Goal: Obtain resource: Download file/media

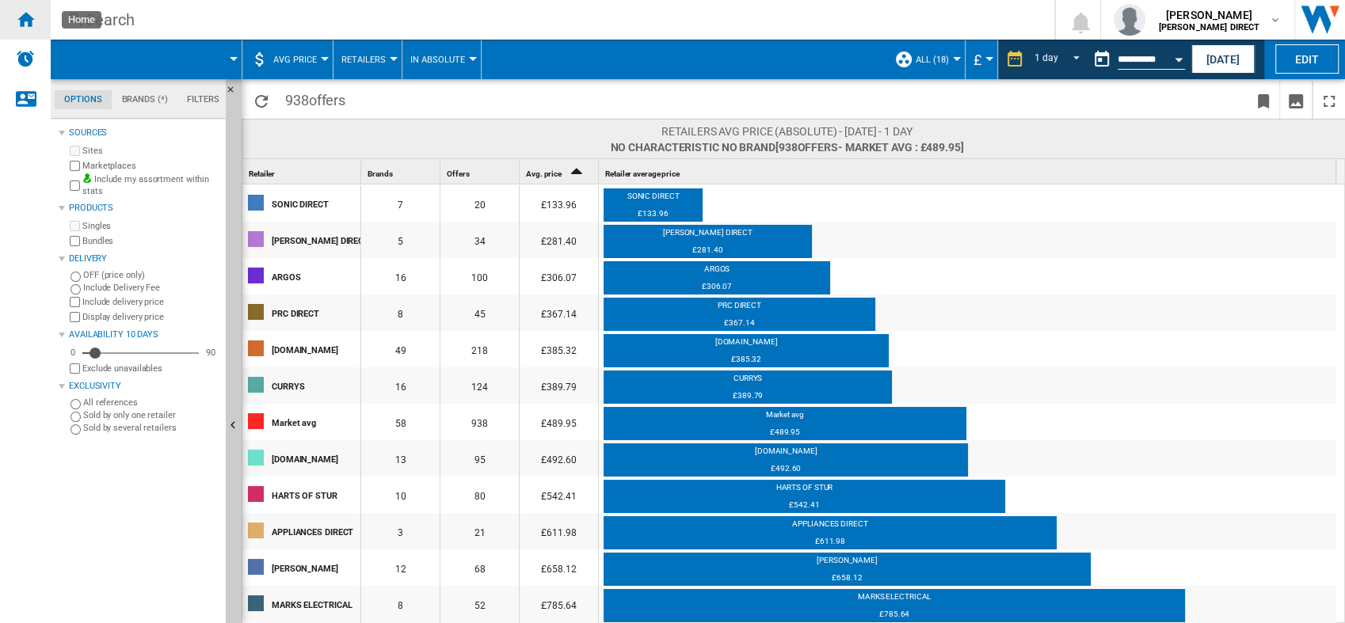
click at [38, 21] on div "Home" at bounding box center [25, 20] width 51 height 40
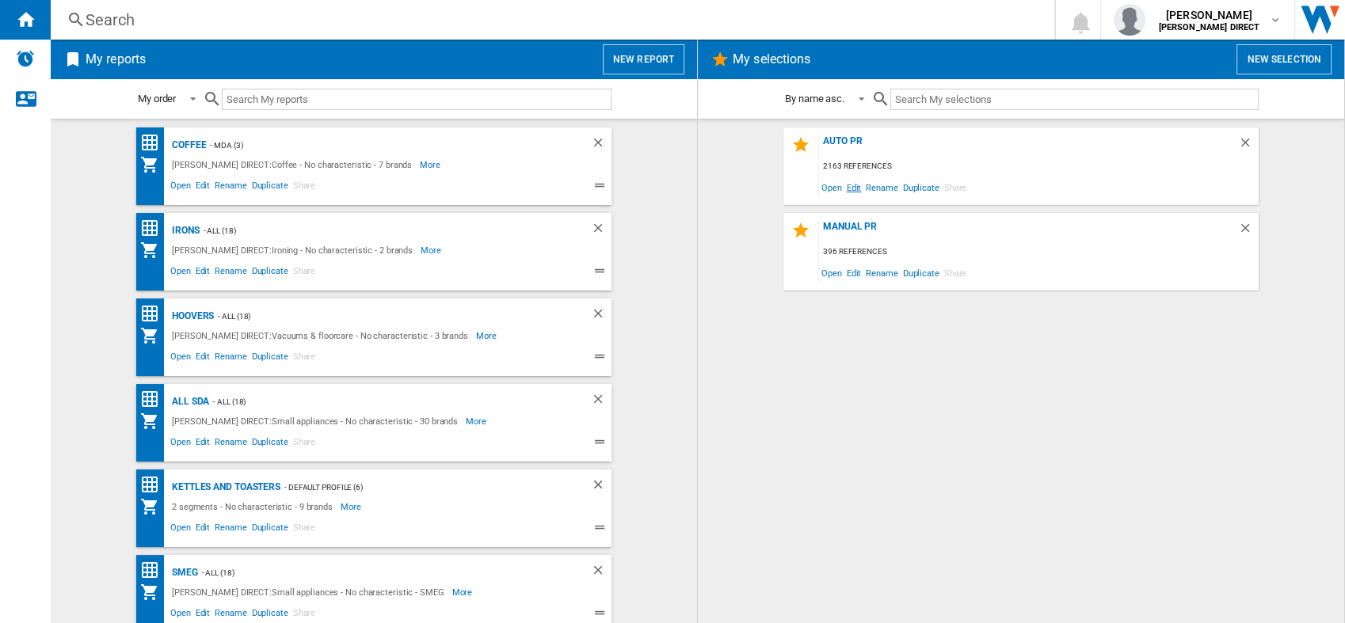
click at [857, 187] on span "Edit" at bounding box center [854, 187] width 20 height 21
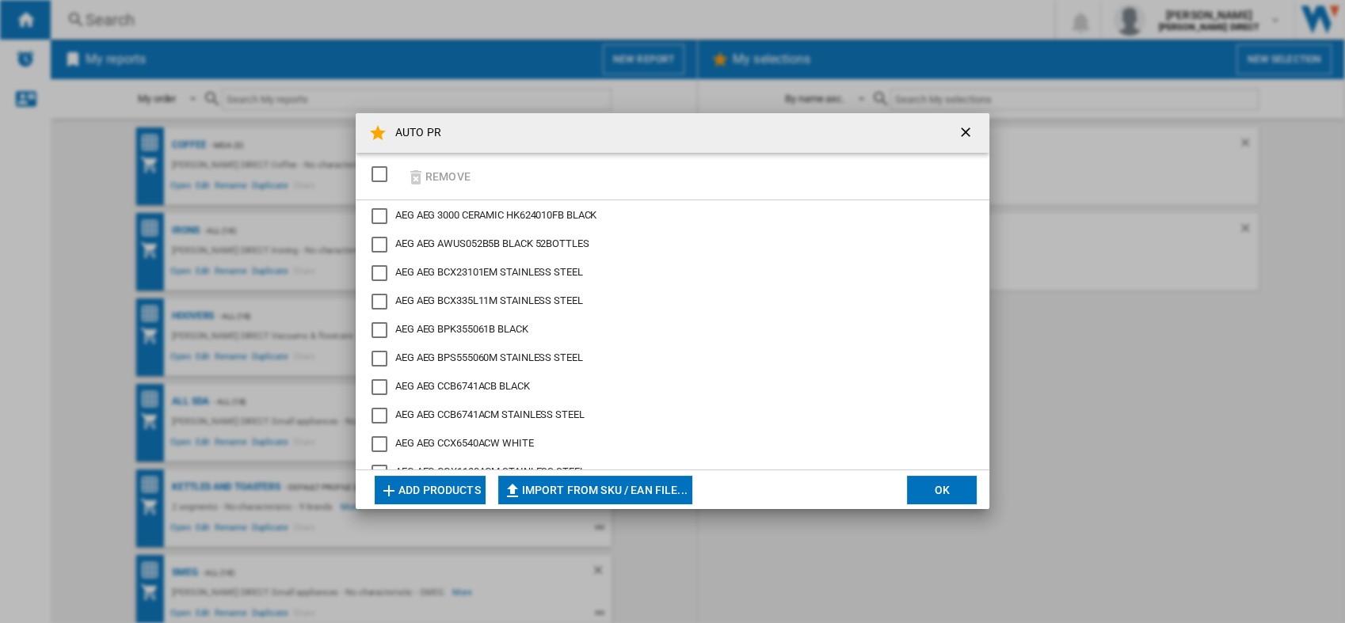
click at [385, 179] on div "SELECTIONS.EDITION_POPUP.SELECT_DESELECT" at bounding box center [379, 174] width 16 height 16
click at [436, 173] on button "Remove" at bounding box center [439, 176] width 74 height 37
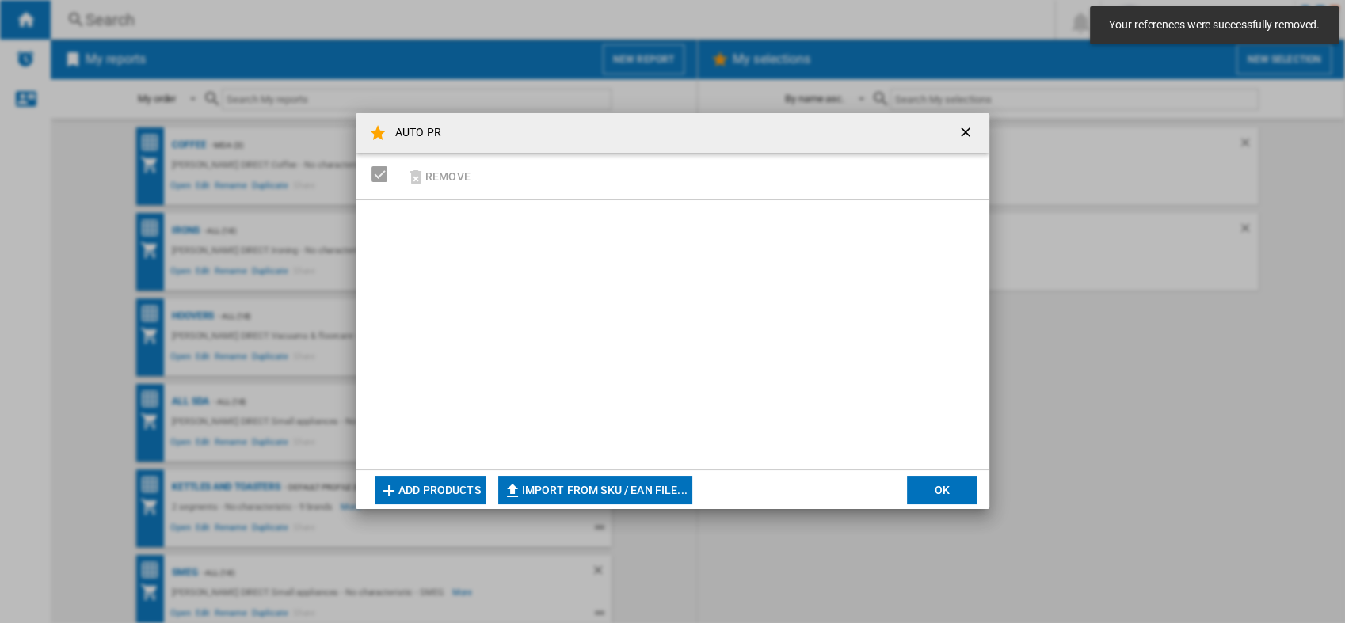
click at [630, 491] on button "Import from SKU / EAN file..." at bounding box center [595, 490] width 194 height 29
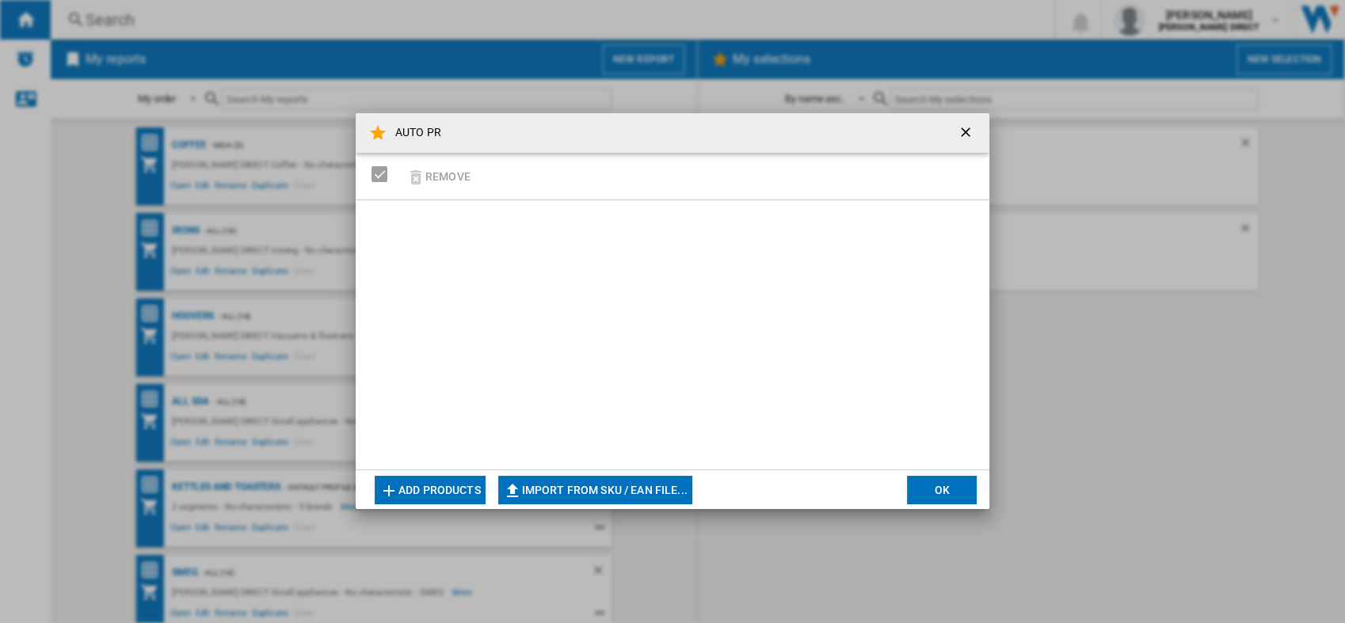
type input "**********"
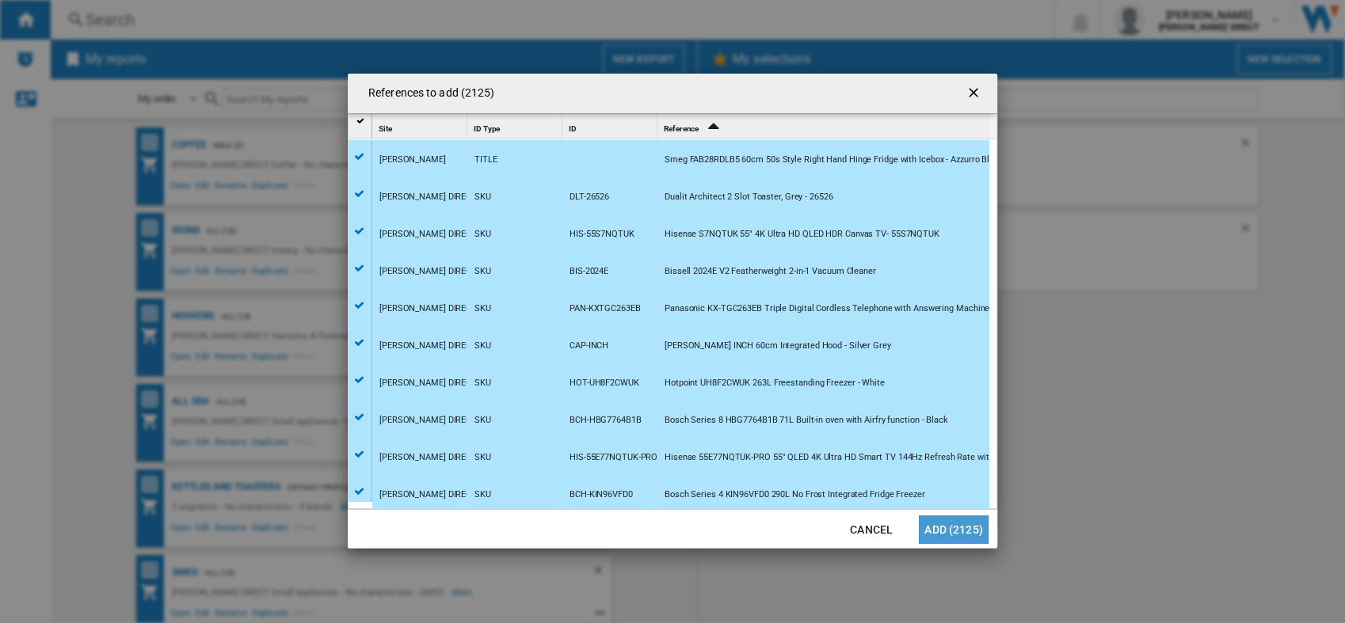
click at [957, 527] on button "Add (2125)" at bounding box center [954, 530] width 70 height 29
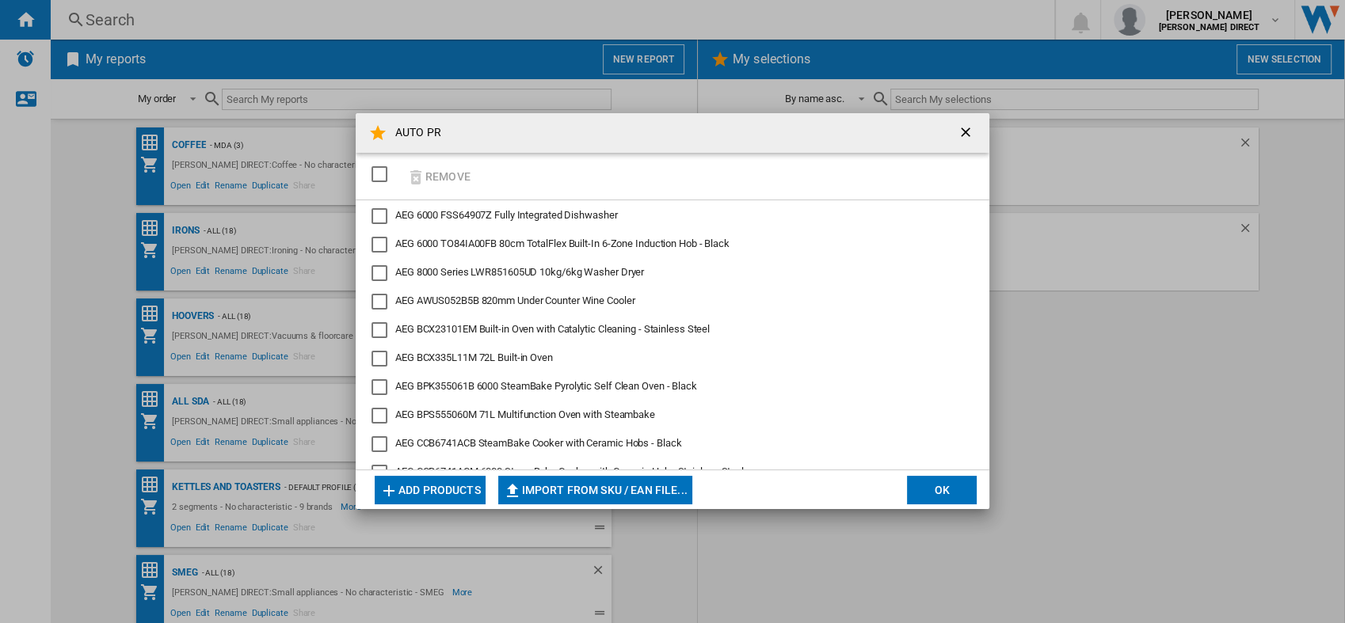
click at [949, 495] on button "OK" at bounding box center [942, 490] width 70 height 29
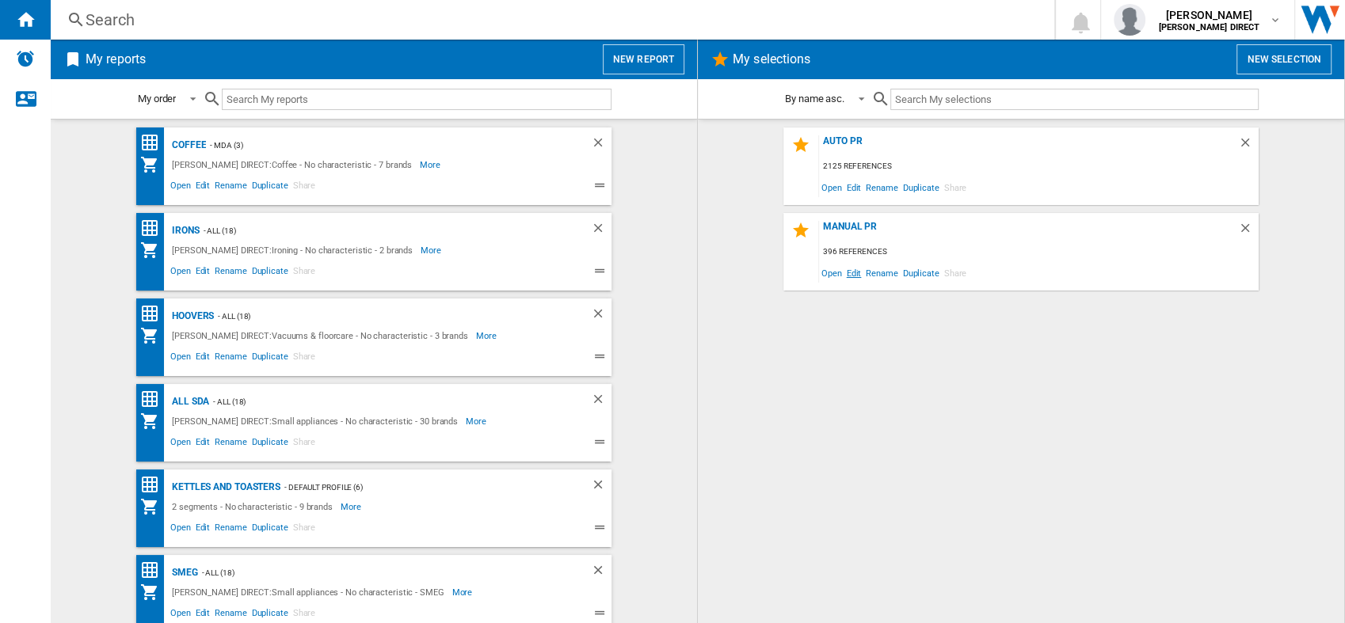
click at [853, 276] on span "Edit" at bounding box center [854, 272] width 20 height 21
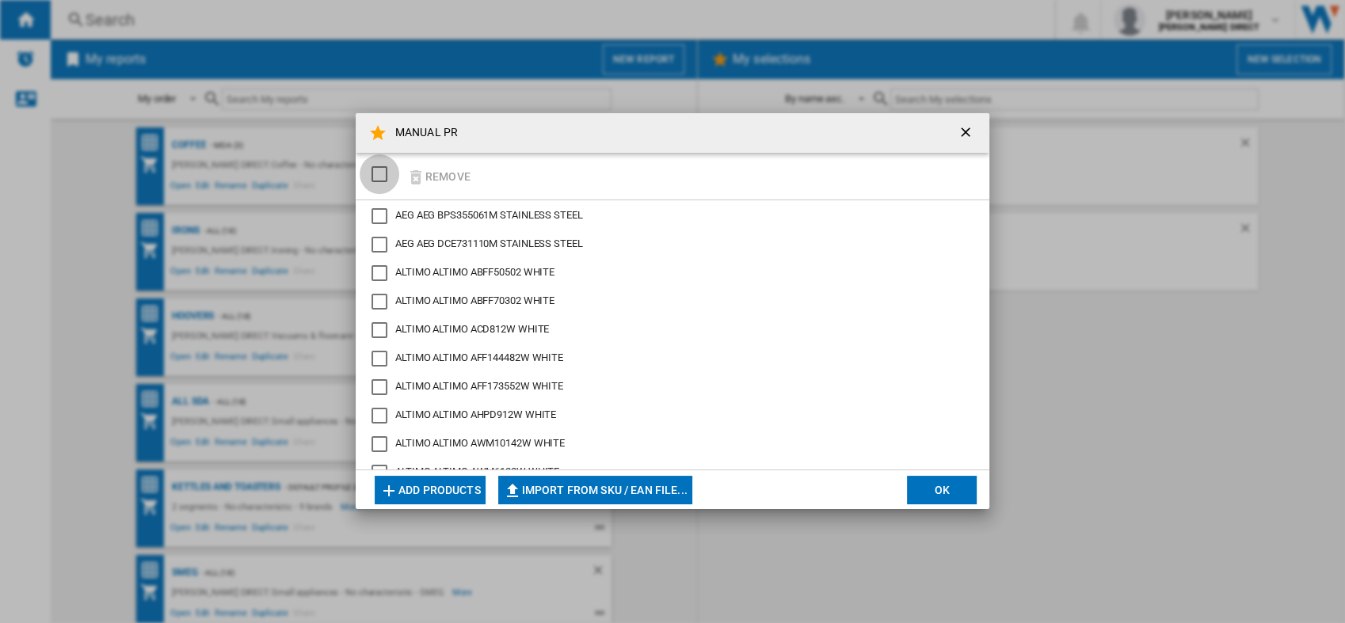
click at [383, 177] on div "SELECTIONS.EDITION_POPUP.SELECT_DESELECT" at bounding box center [379, 174] width 16 height 16
click at [449, 175] on button "Remove" at bounding box center [439, 176] width 74 height 37
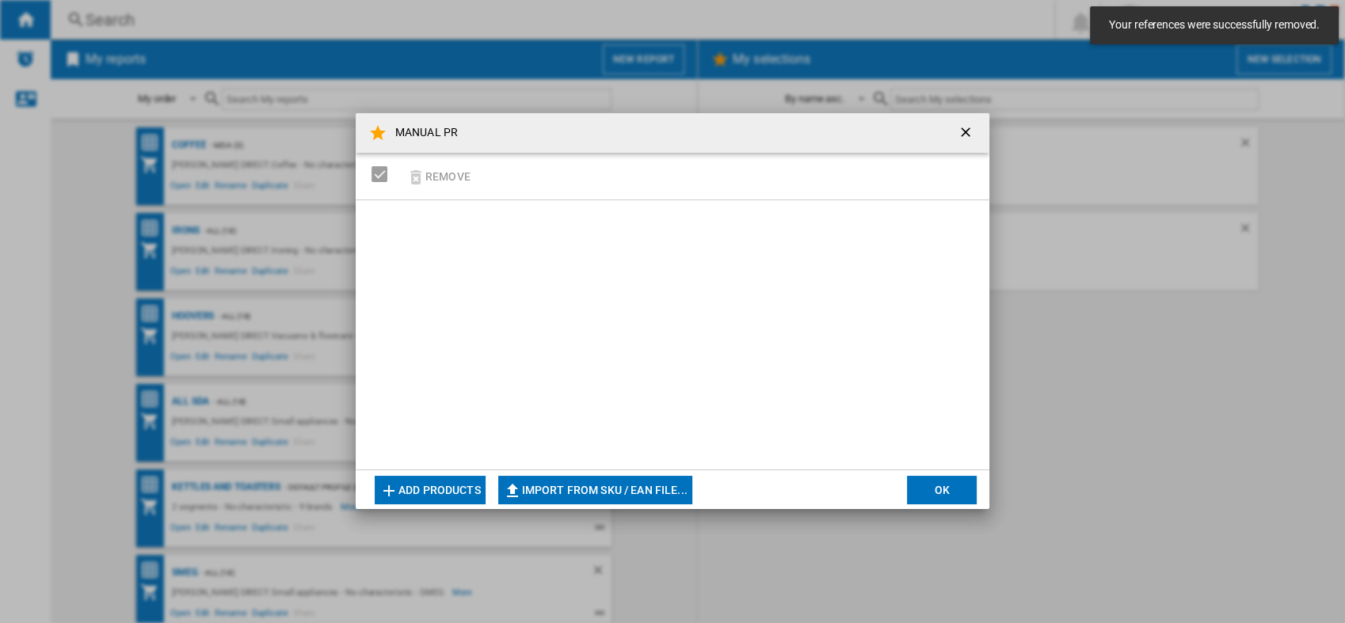
click at [547, 473] on md-dialog-actions "Add products Import from SKU / EAN file... Import manually... OK" at bounding box center [673, 490] width 634 height 40
click at [551, 486] on button "Import from SKU / EAN file..." at bounding box center [595, 490] width 194 height 29
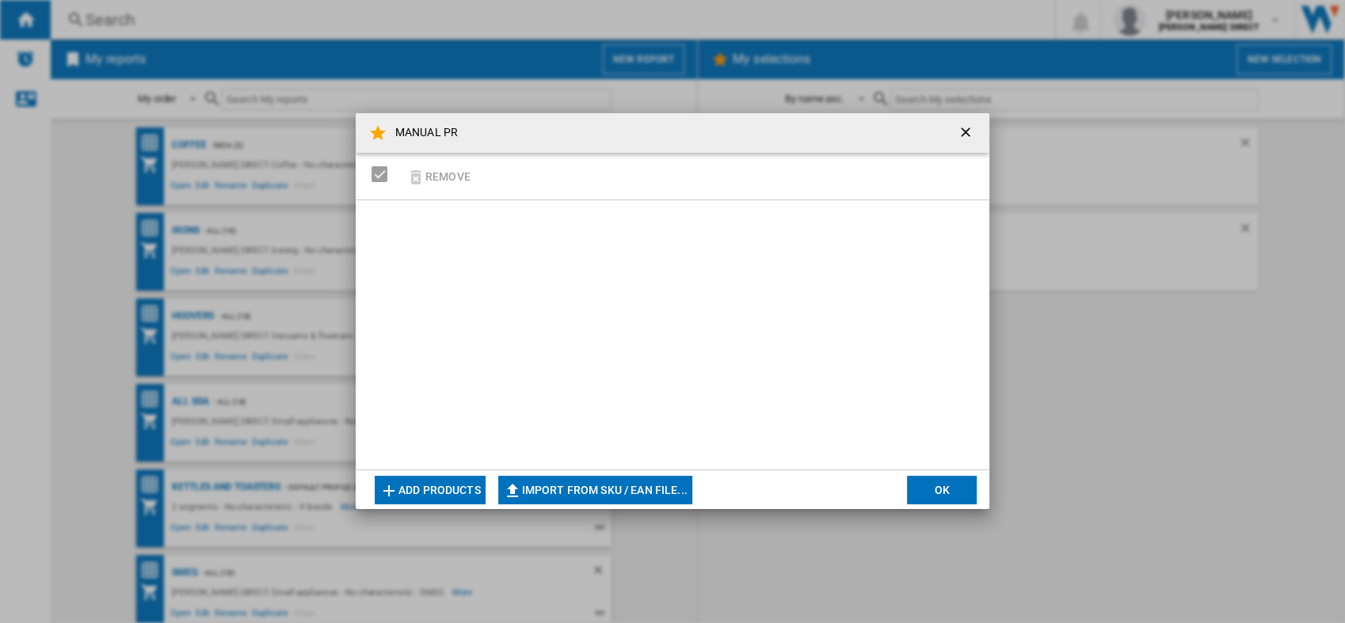
type input "**********"
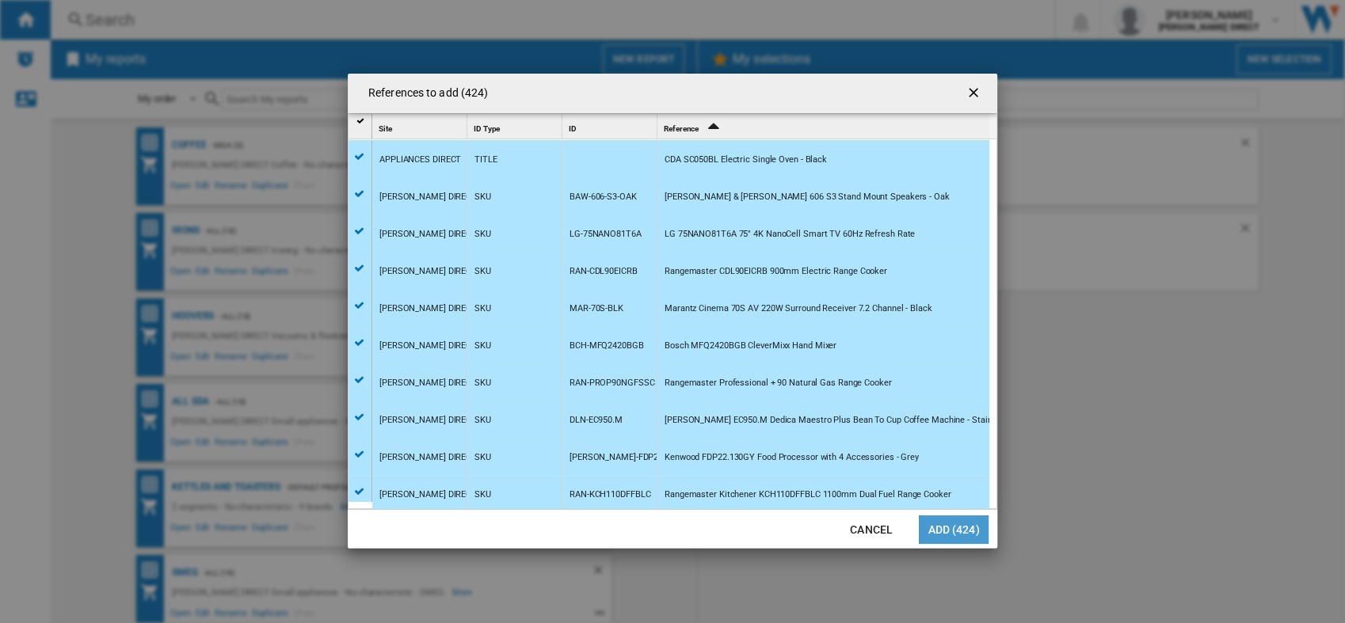
click at [976, 531] on button "Add (424)" at bounding box center [954, 530] width 70 height 29
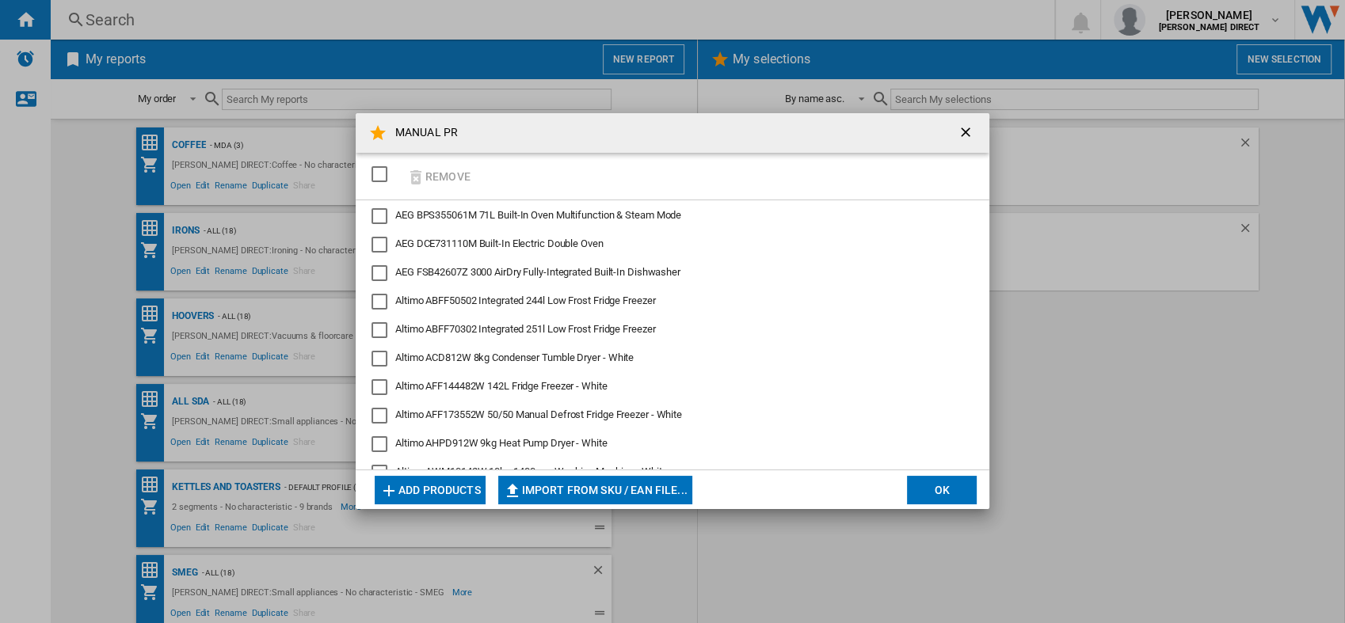
click at [983, 489] on md-dialog-actions "Add products Import from SKU / EAN file... Import manually... OK" at bounding box center [673, 490] width 634 height 40
click at [962, 493] on button "OK" at bounding box center [942, 490] width 70 height 29
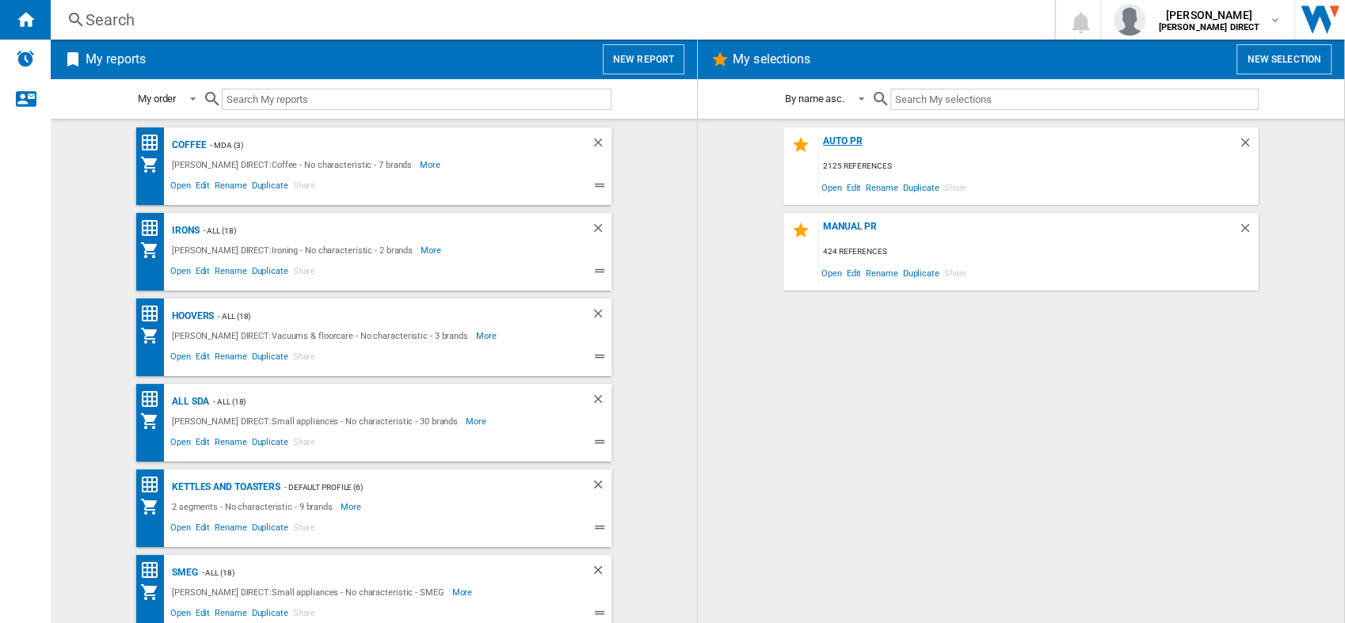
click at [853, 140] on div "AUTO PR" at bounding box center [1028, 145] width 419 height 21
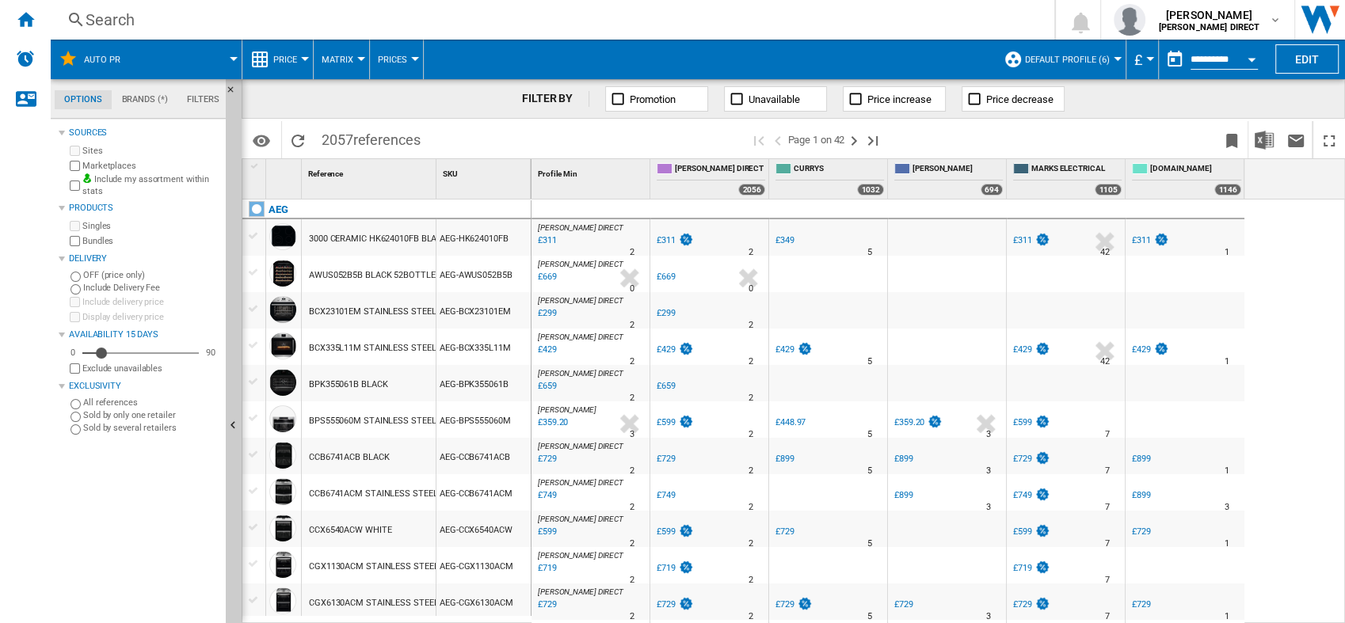
click at [1047, 72] on button "Default profile (6)" at bounding box center [1071, 60] width 93 height 40
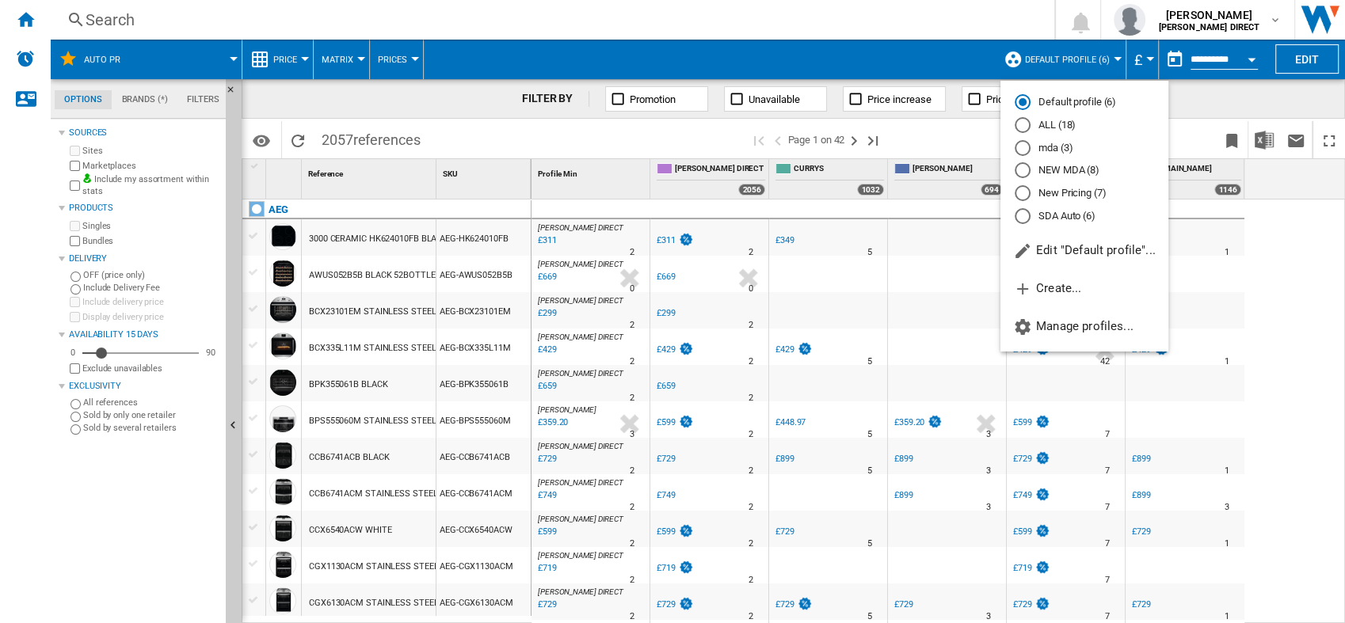
click at [1091, 194] on md-radio-button "New Pricing (7)" at bounding box center [1084, 193] width 139 height 15
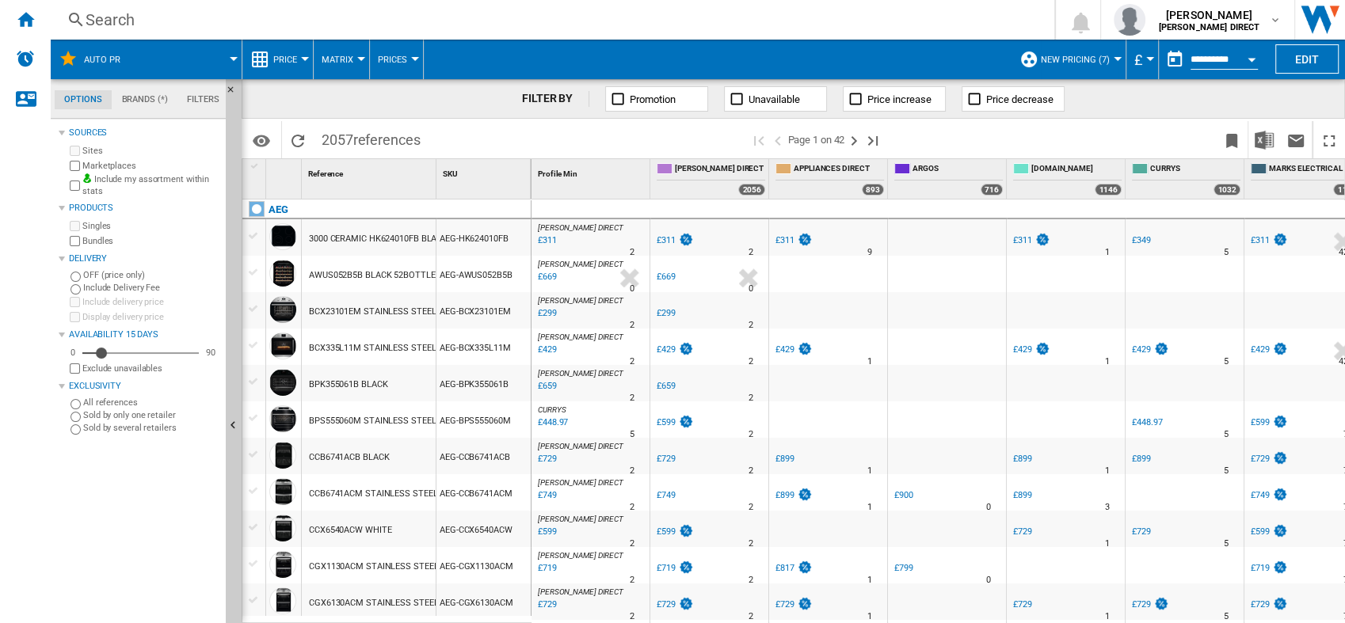
click at [1135, 119] on div "Identifiers SKU - Stock Keeping Unit EAN - European Article Numbering Show SKU'…" at bounding box center [793, 139] width 1103 height 40
click at [1266, 129] on button "Download in Excel" at bounding box center [1264, 139] width 32 height 37
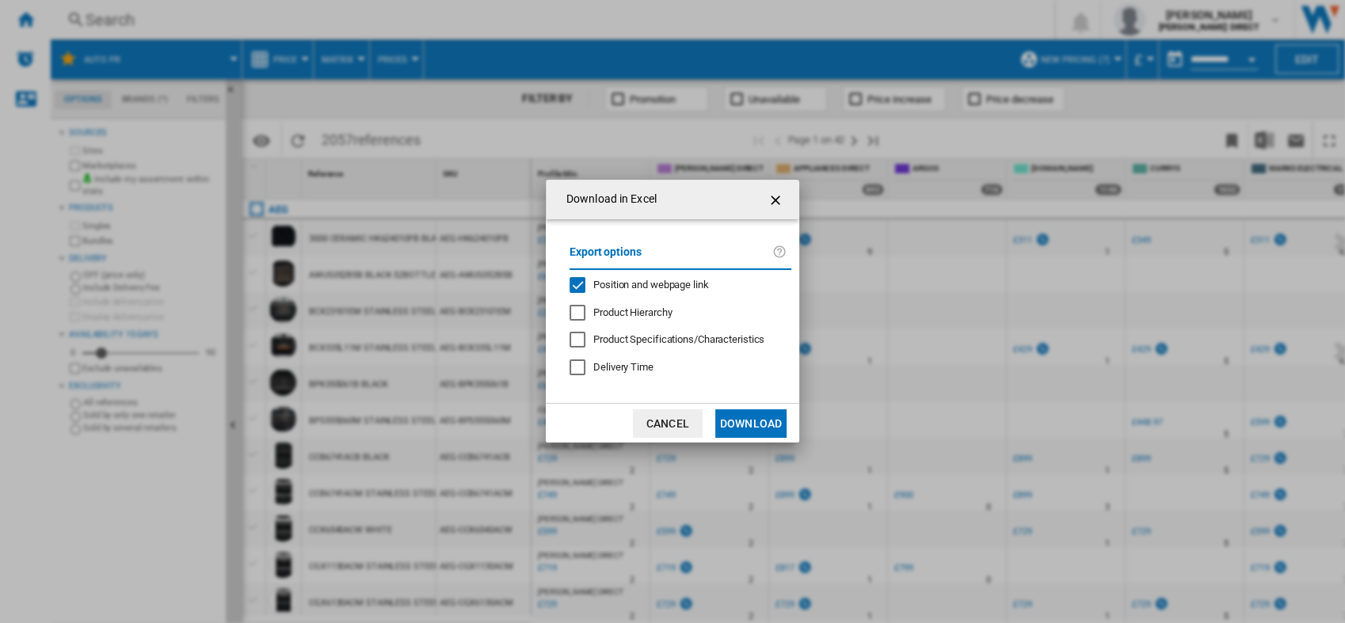
click at [621, 284] on span "Position and webpage link" at bounding box center [651, 285] width 116 height 12
click at [757, 429] on button "Download" at bounding box center [750, 423] width 71 height 29
